Goal: Information Seeking & Learning: Learn about a topic

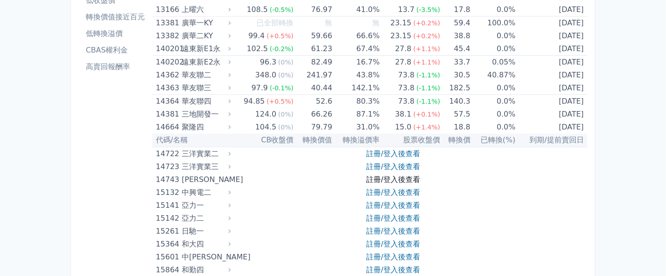
scroll to position [123, 0]
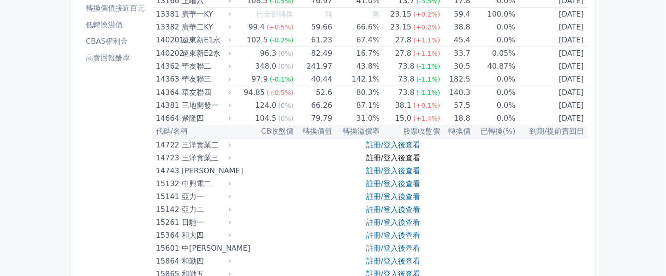
click at [402, 158] on link "註冊/登入後查看" at bounding box center [393, 158] width 54 height 9
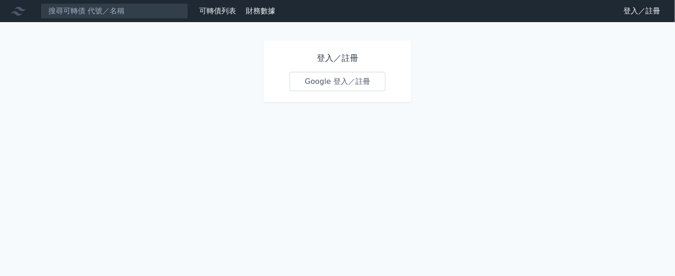
click at [338, 81] on link "Google 登入／註冊" at bounding box center [338, 81] width 96 height 19
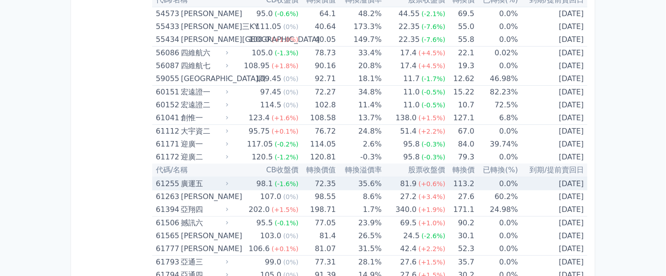
scroll to position [3463, 0]
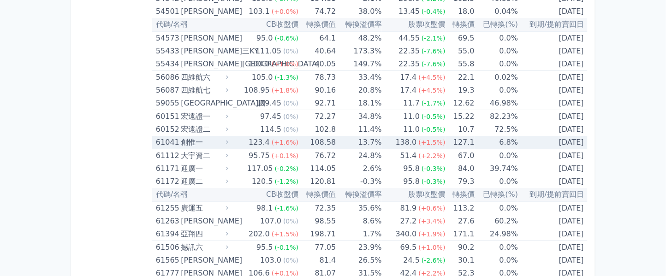
click at [421, 139] on span "(+1.5%)" at bounding box center [432, 142] width 27 height 7
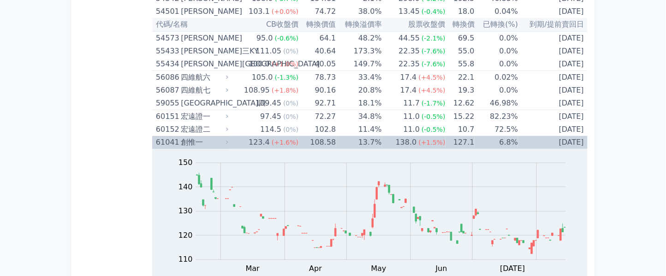
click at [423, 139] on span "(+1.5%)" at bounding box center [432, 142] width 27 height 7
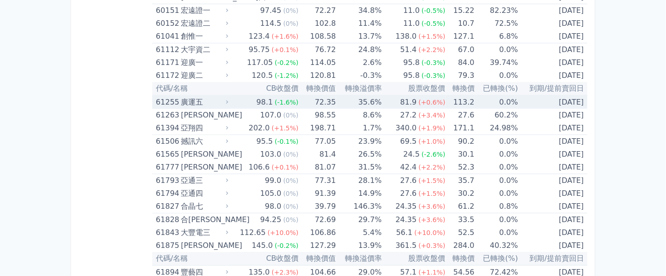
scroll to position [3587, 0]
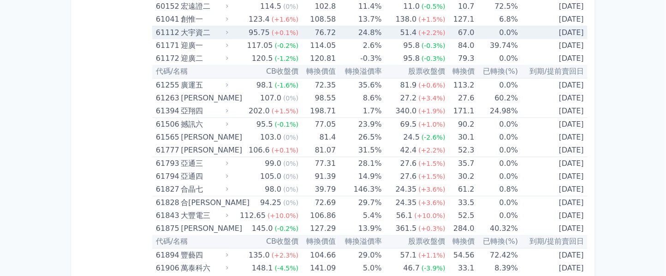
click at [387, 26] on td "51.4 (+2.2%)" at bounding box center [414, 32] width 64 height 13
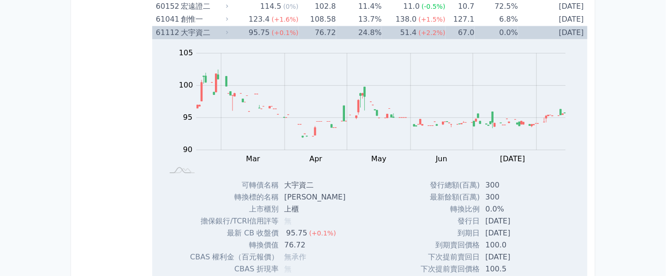
click at [376, 26] on td "24.8%" at bounding box center [359, 32] width 46 height 13
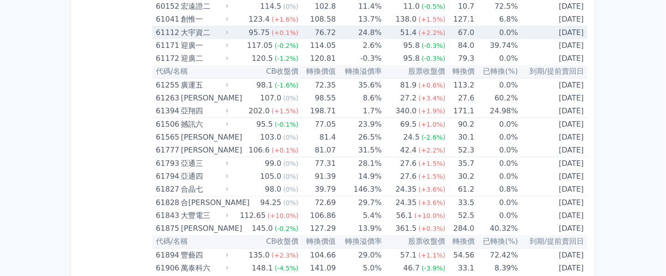
click at [381, 26] on td "24.8%" at bounding box center [359, 32] width 46 height 13
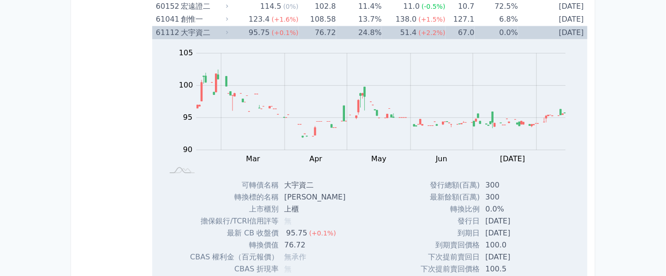
click at [377, 26] on td "24.8%" at bounding box center [359, 32] width 46 height 13
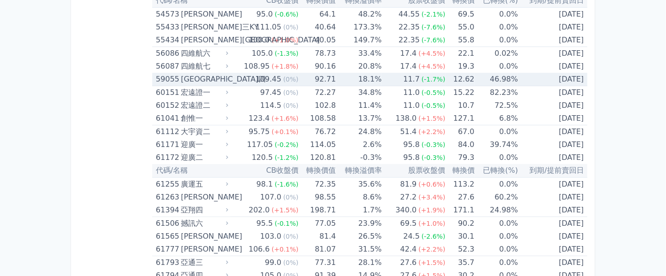
scroll to position [3463, 0]
